Goal: Communication & Community: Participate in discussion

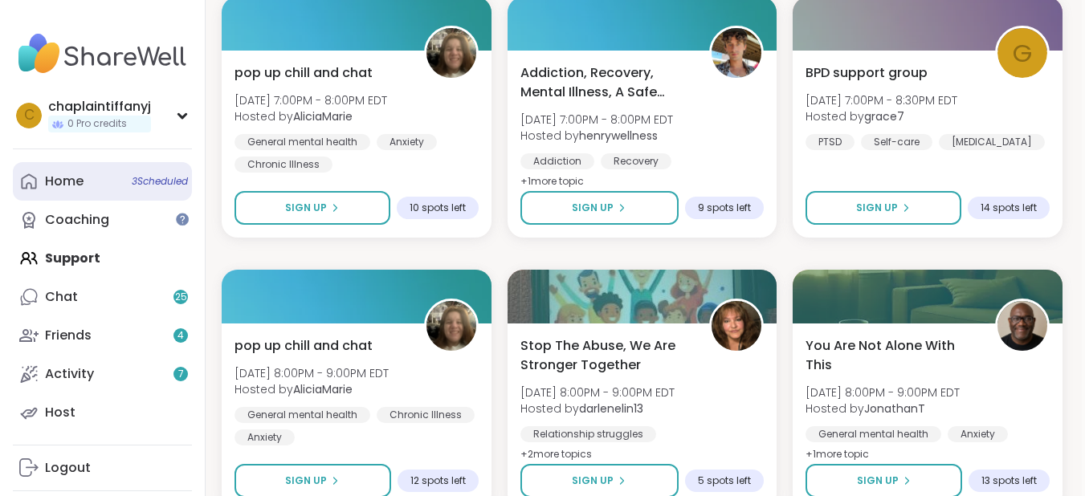
click at [100, 169] on link "Home 3 Scheduled" at bounding box center [102, 181] width 179 height 39
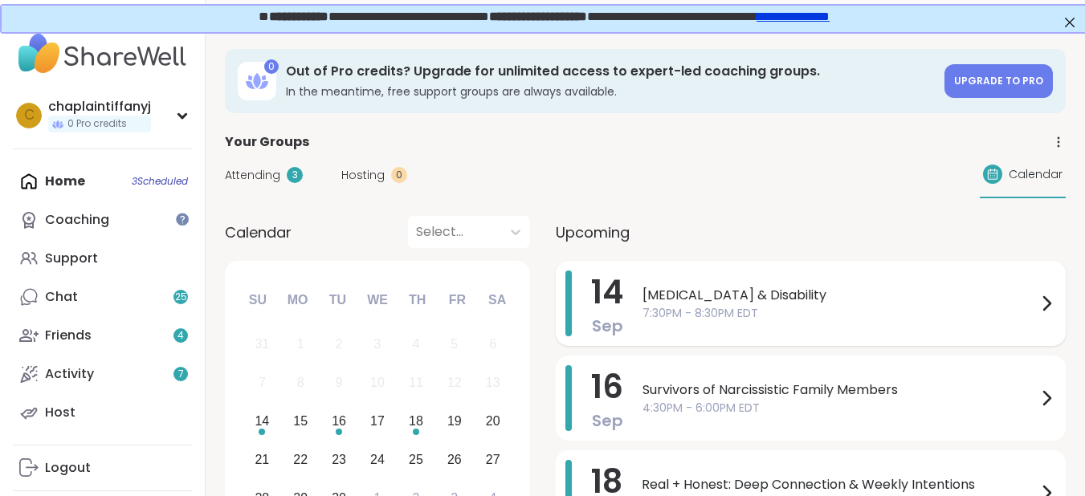
click at [644, 297] on span "[MEDICAL_DATA] & Disability" at bounding box center [840, 295] width 394 height 19
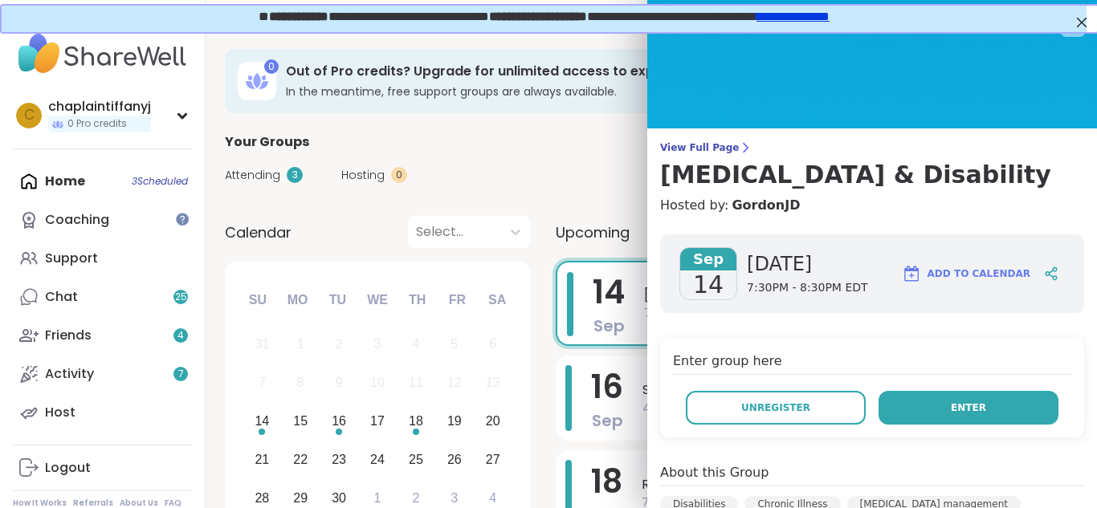
click at [901, 407] on button "Enter" at bounding box center [969, 408] width 180 height 34
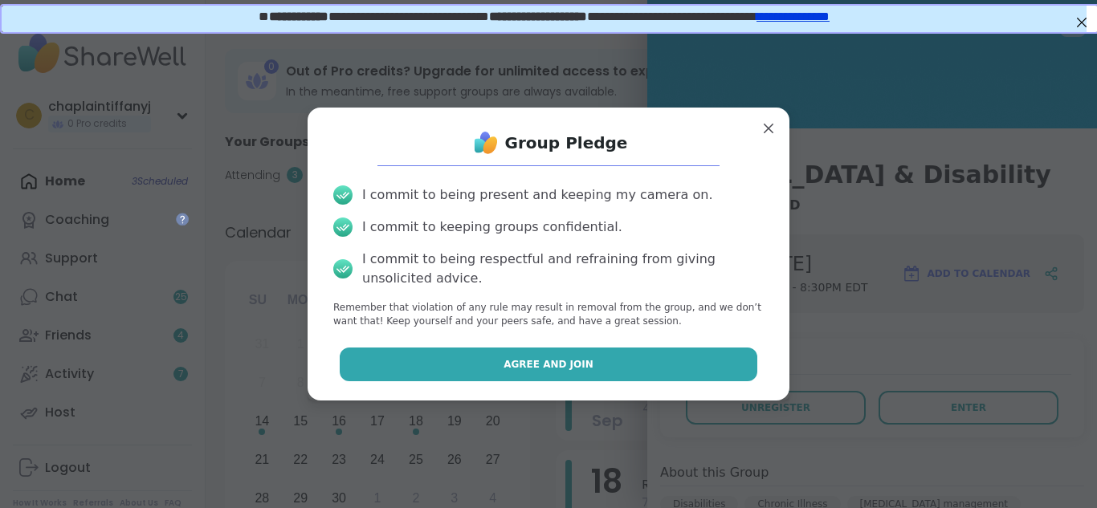
click at [672, 361] on button "Agree and Join" at bounding box center [549, 365] width 419 height 34
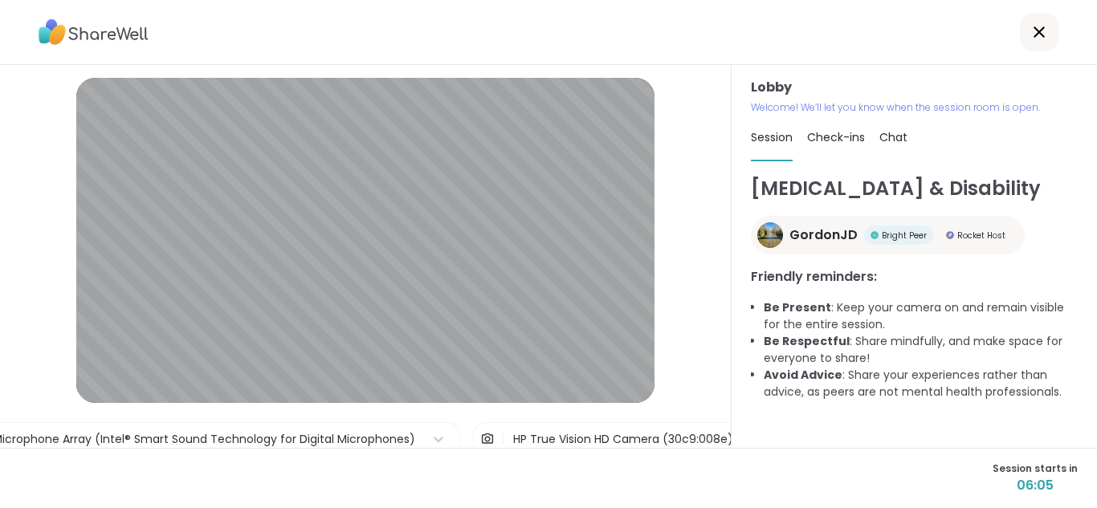
click at [704, 420] on div "Lobby | Microphone Array (Intel® Smart Sound Technology for Digital Microphones…" at bounding box center [366, 256] width 732 height 383
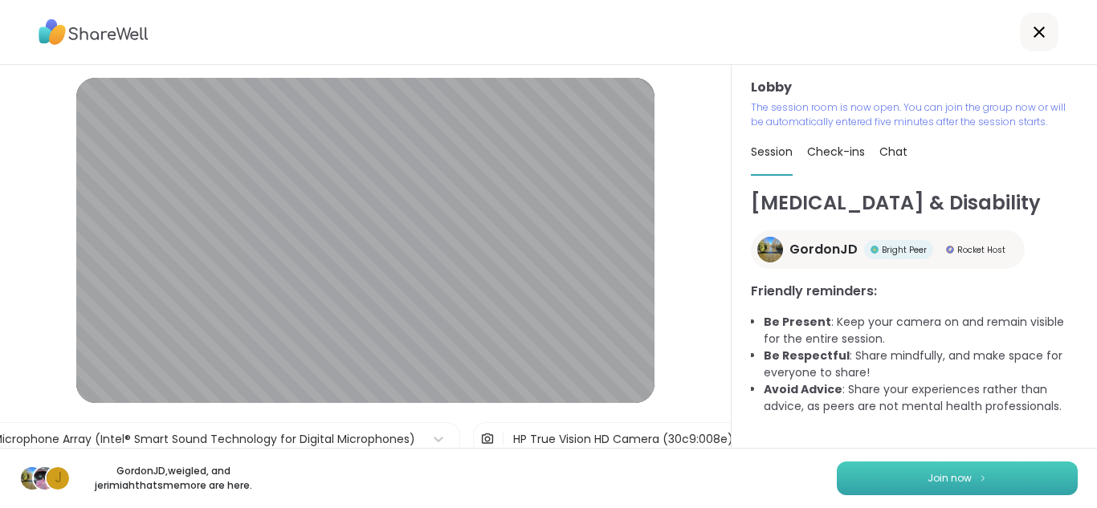
drag, startPoint x: 917, startPoint y: 473, endPoint x: 913, endPoint y: 465, distance: 8.7
click at [913, 465] on button "Join now" at bounding box center [957, 479] width 241 height 34
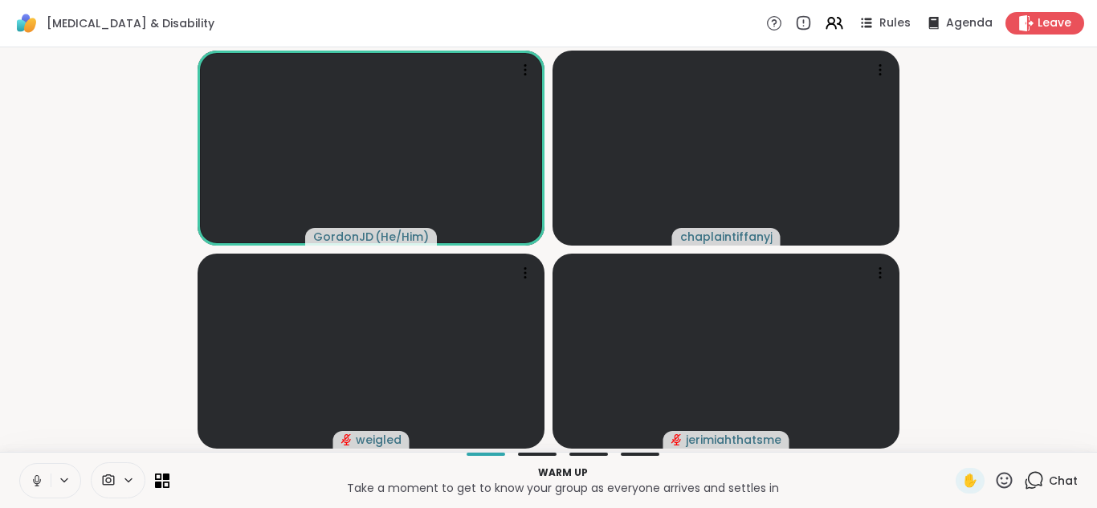
click at [30, 474] on icon at bounding box center [37, 481] width 14 height 14
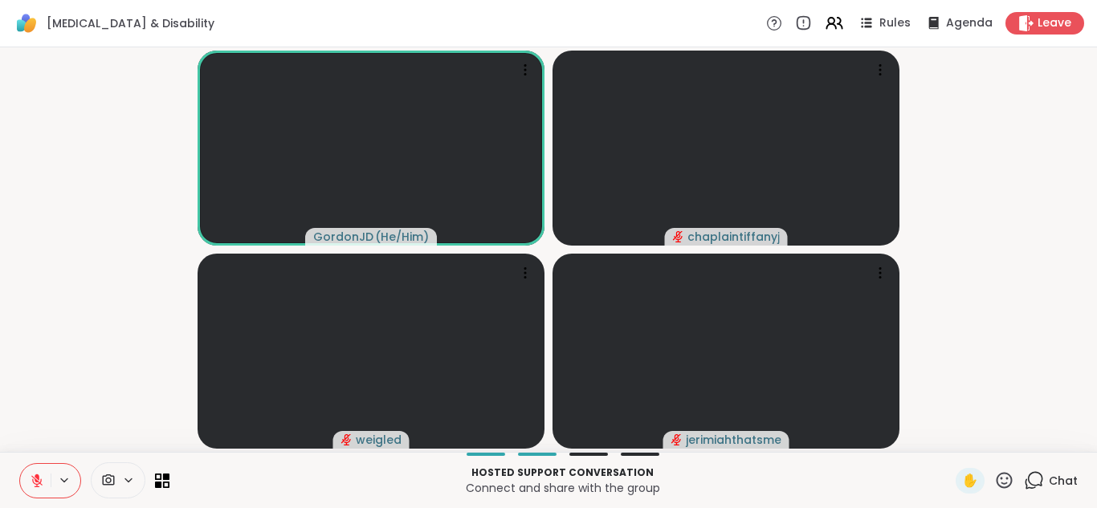
click at [27, 476] on button at bounding box center [35, 481] width 31 height 34
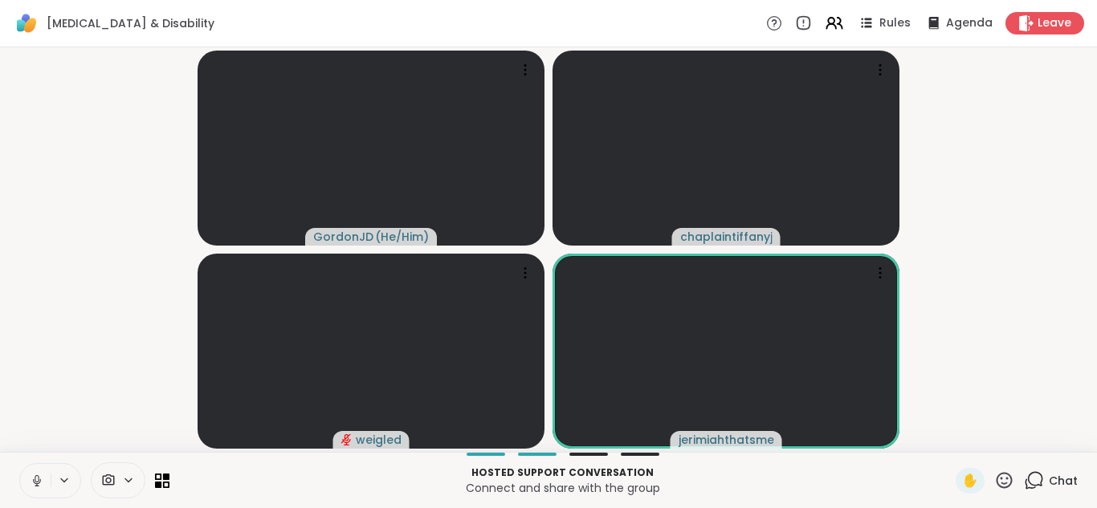
click at [33, 470] on button at bounding box center [35, 481] width 31 height 34
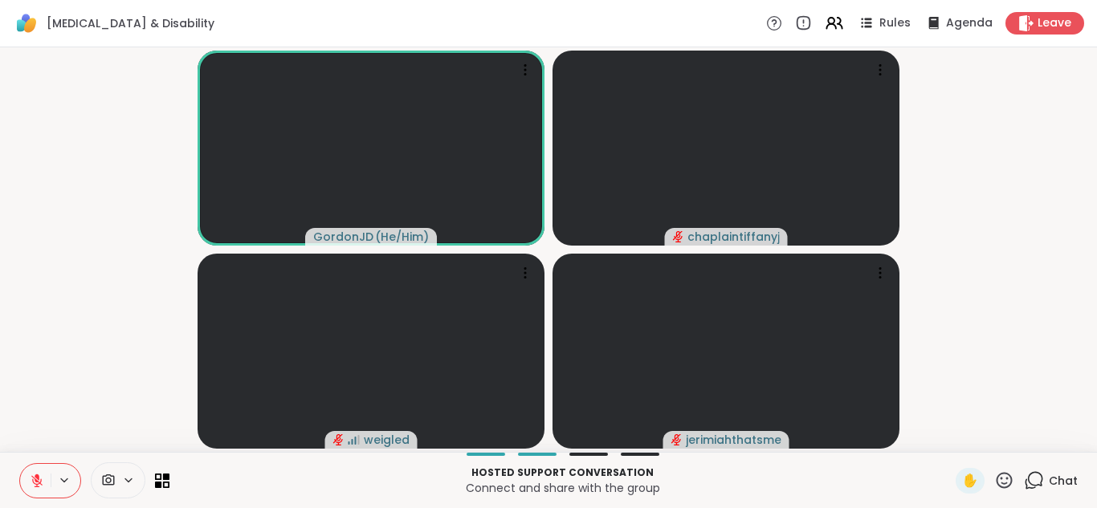
click at [34, 476] on icon at bounding box center [37, 481] width 14 height 14
click at [35, 476] on icon at bounding box center [37, 481] width 14 height 14
click at [33, 474] on icon at bounding box center [37, 481] width 14 height 14
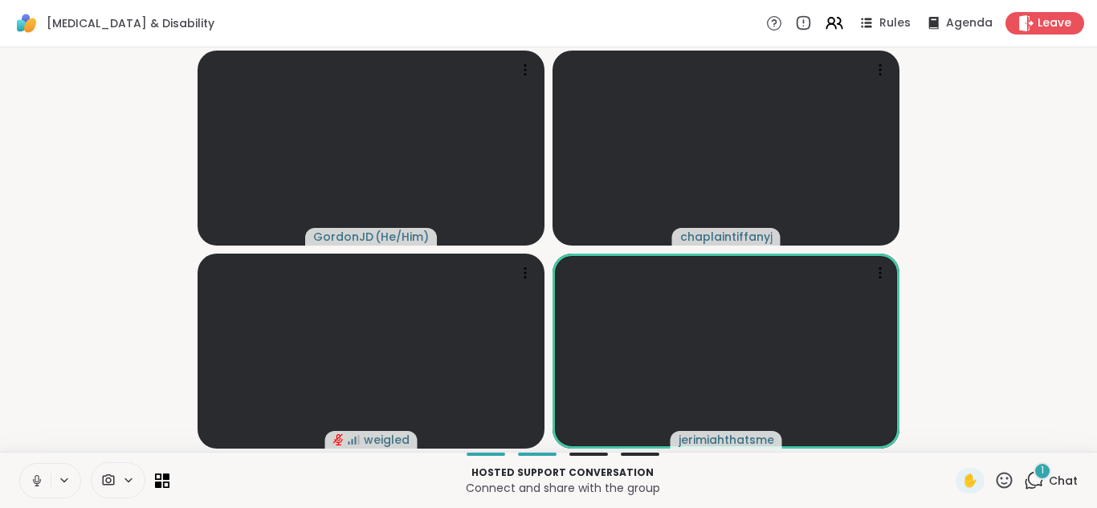
click at [31, 442] on video-player-container "GordonJD ( He/Him ) [DEMOGRAPHIC_DATA] weigled jerimiahthatsme" at bounding box center [549, 250] width 1078 height 392
click at [37, 468] on button at bounding box center [35, 481] width 31 height 34
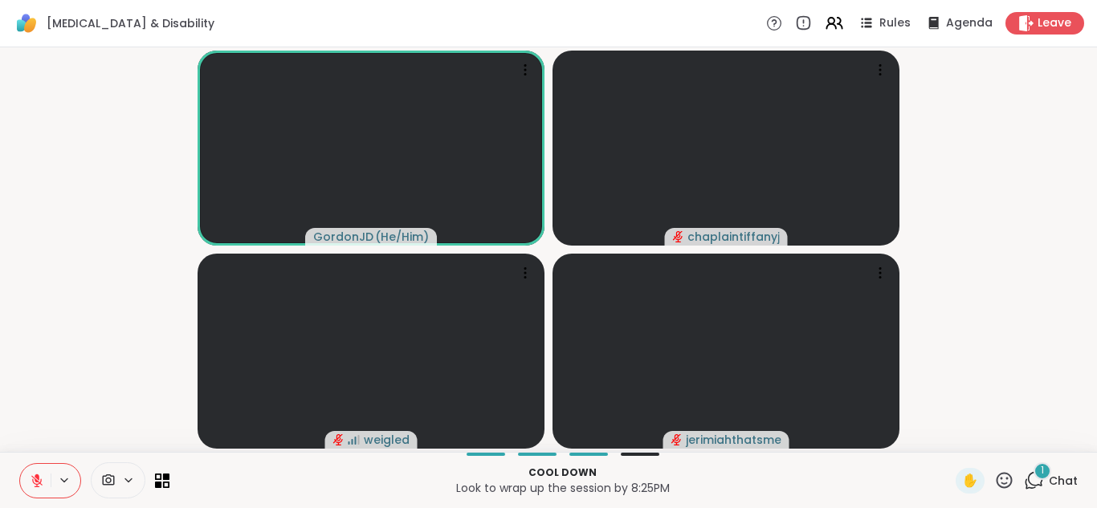
click at [39, 465] on button at bounding box center [35, 481] width 31 height 34
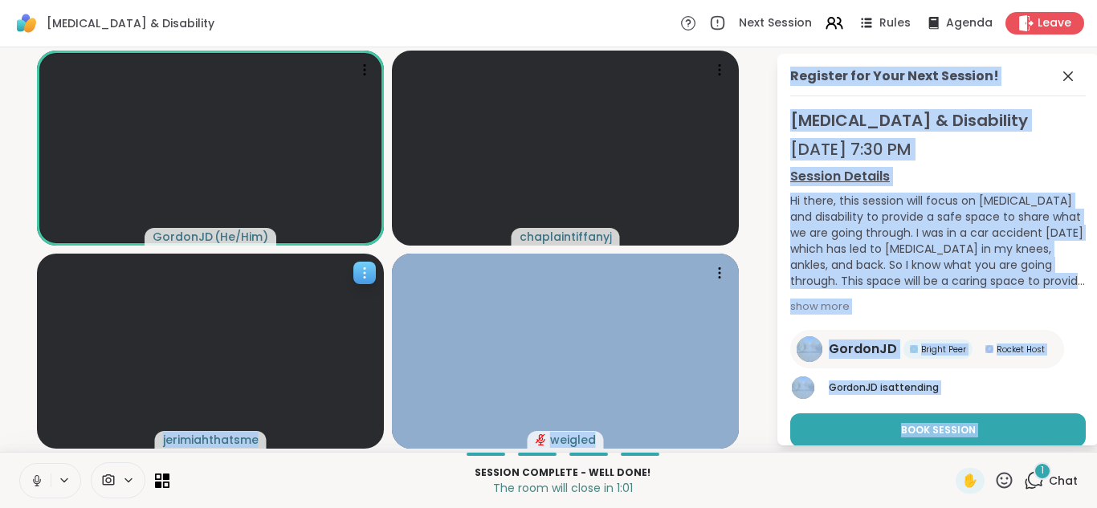
drag, startPoint x: 55, startPoint y: 457, endPoint x: 362, endPoint y: 300, distance: 344.5
click at [312, 325] on div "[MEDICAL_DATA] & Disability Next Session Rules Agenda Leave GordonJD ( He/Him )…" at bounding box center [548, 254] width 1097 height 508
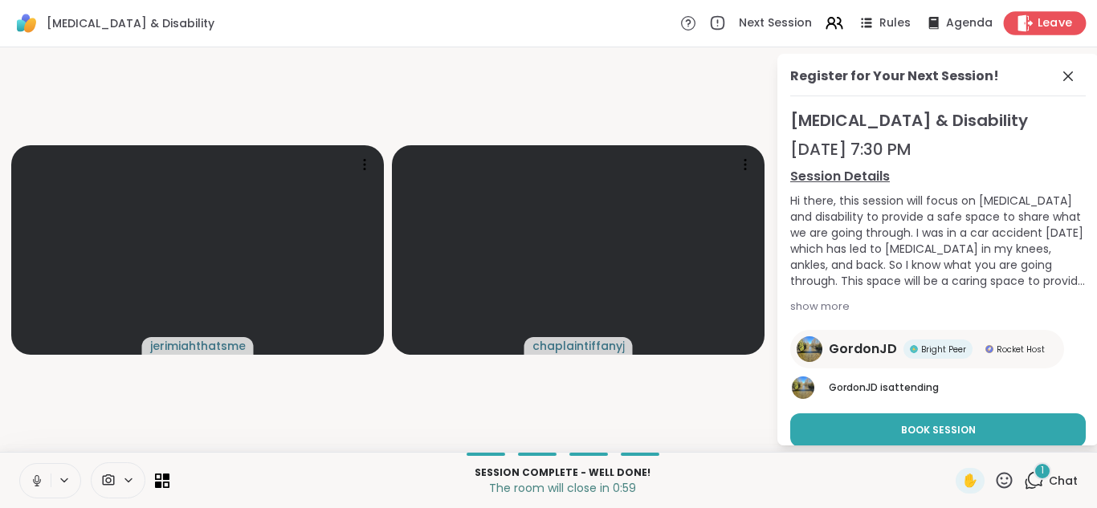
click at [1050, 13] on div "Leave" at bounding box center [1045, 22] width 83 height 23
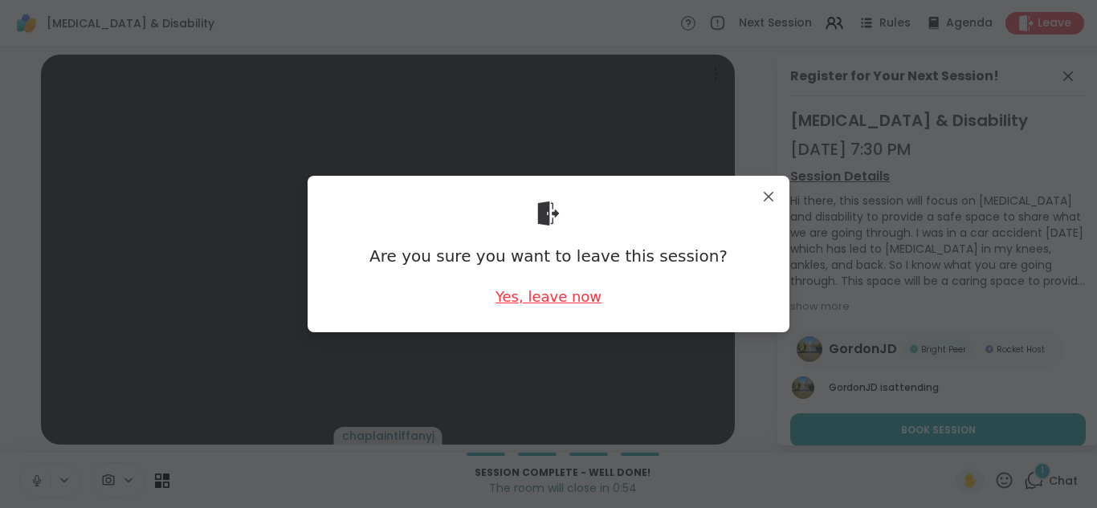
click at [576, 287] on div "Yes, leave now" at bounding box center [549, 297] width 106 height 20
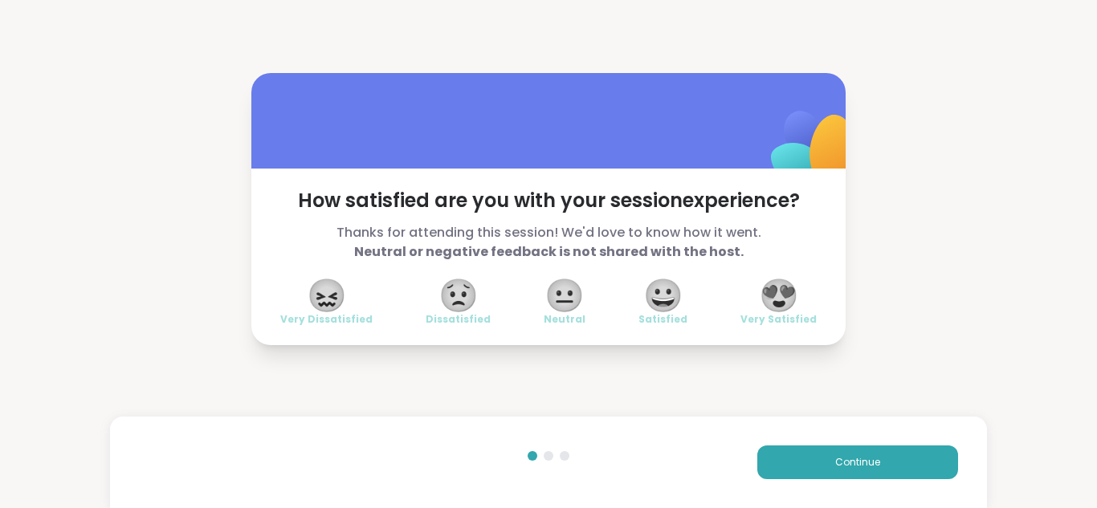
click at [1084, 211] on html "How satisfied are you with your session experience? Thanks for attending this s…" at bounding box center [548, 254] width 1097 height 508
click at [747, 272] on div "How satisfied are you with your session experience? Thanks for attending this s…" at bounding box center [548, 257] width 594 height 177
click at [775, 283] on span "😍" at bounding box center [779, 295] width 40 height 29
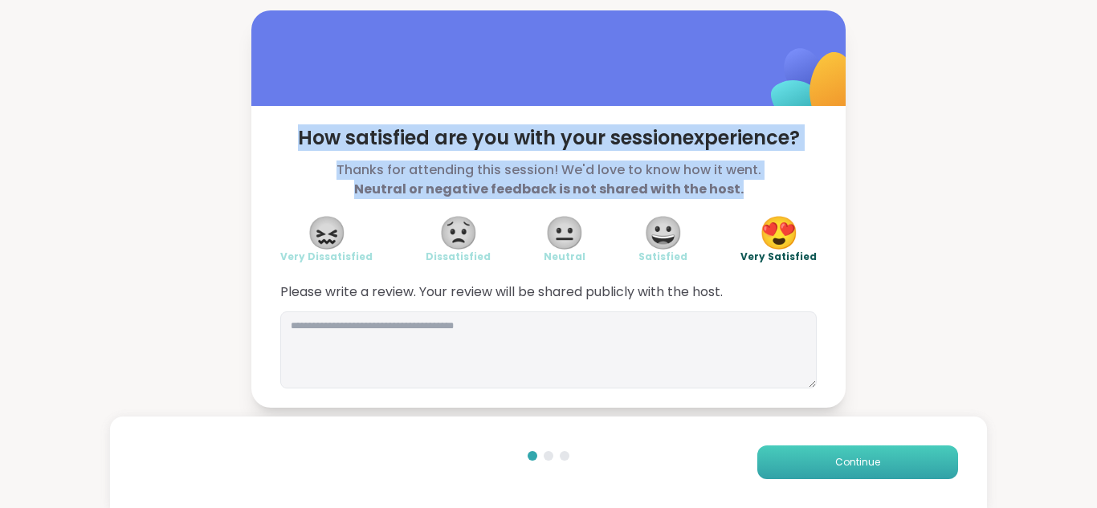
click at [812, 468] on button "Continue" at bounding box center [858, 463] width 201 height 34
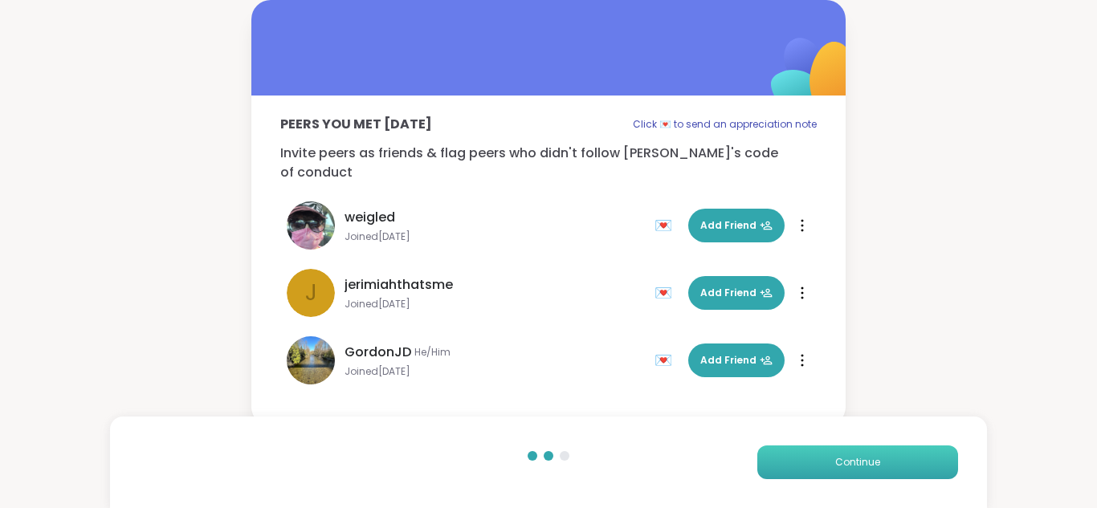
click at [812, 451] on button "Continue" at bounding box center [858, 463] width 201 height 34
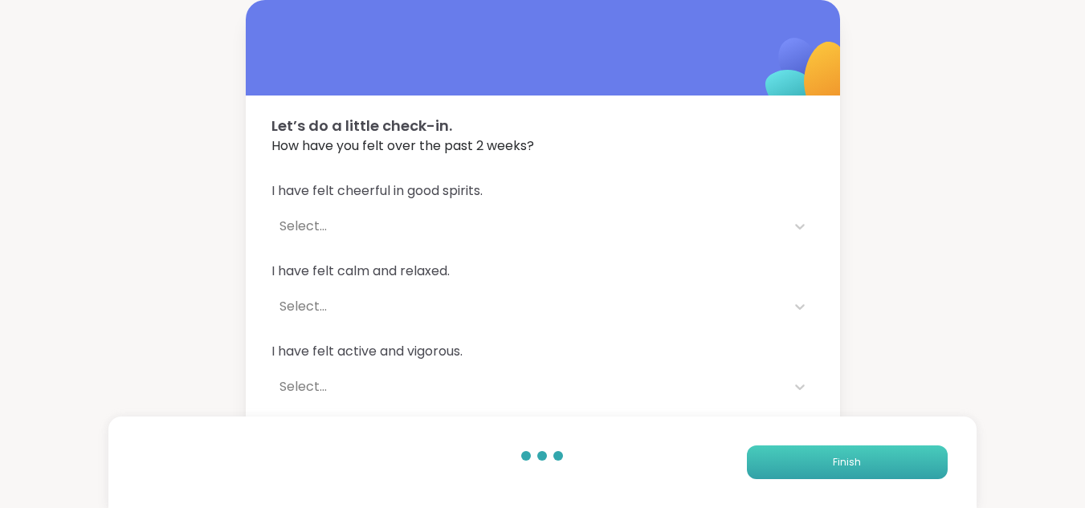
click at [812, 451] on button "Finish" at bounding box center [847, 463] width 201 height 34
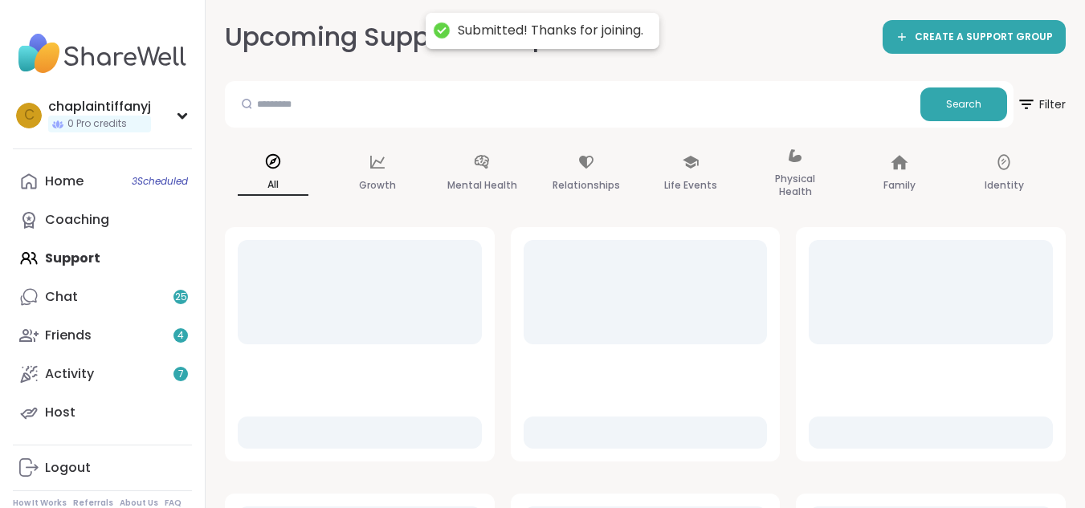
click at [812, 451] on div at bounding box center [931, 344] width 270 height 235
